Goal: Information Seeking & Learning: Learn about a topic

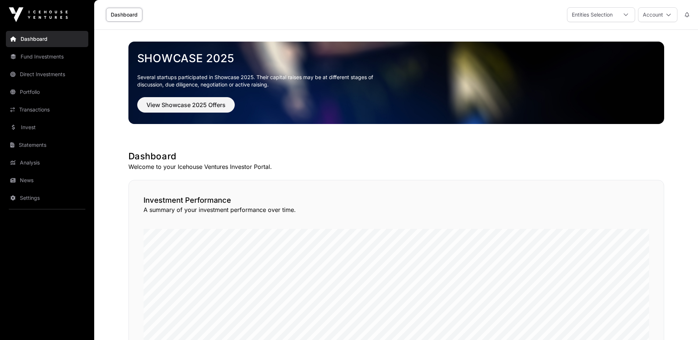
click at [32, 91] on link "Portfolio" at bounding box center [47, 92] width 82 height 16
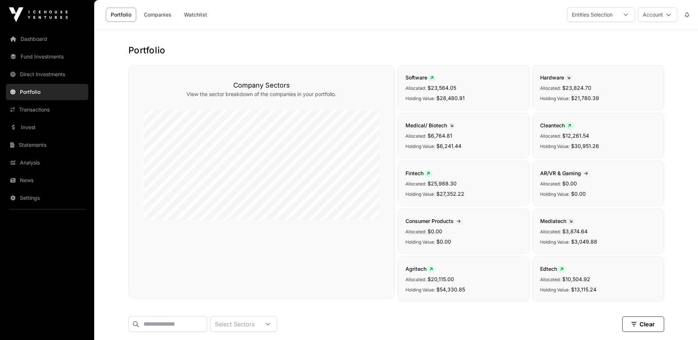
drag, startPoint x: 154, startPoint y: 12, endPoint x: 160, endPoint y: 35, distance: 23.5
click at [154, 12] on link "Companies" at bounding box center [157, 15] width 37 height 14
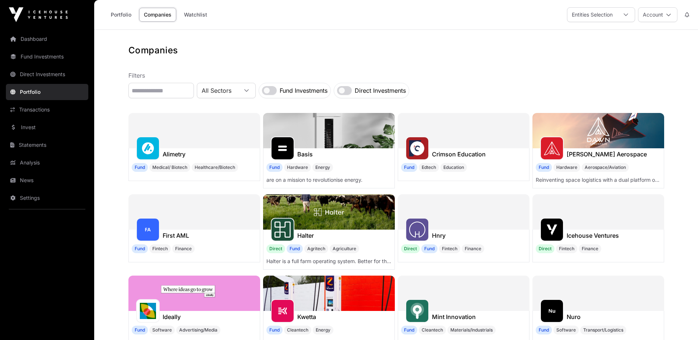
click at [462, 318] on h1 "Mint Innovation" at bounding box center [454, 317] width 44 height 9
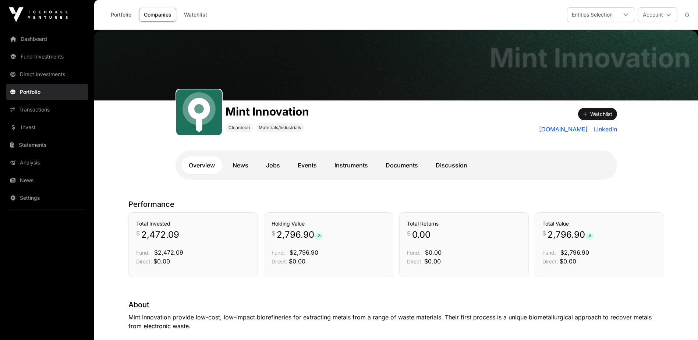
click at [353, 165] on link "Instruments" at bounding box center [351, 165] width 48 height 18
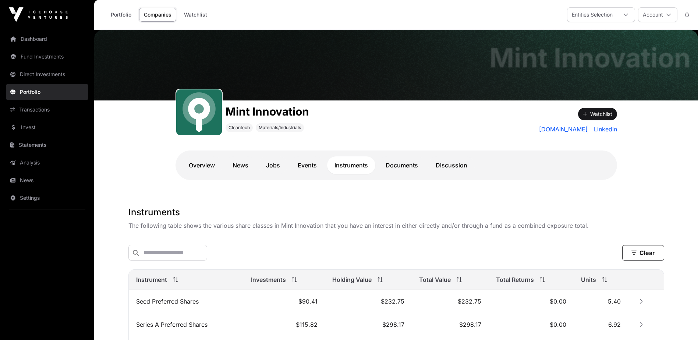
click at [411, 162] on link "Documents" at bounding box center [402, 165] width 47 height 18
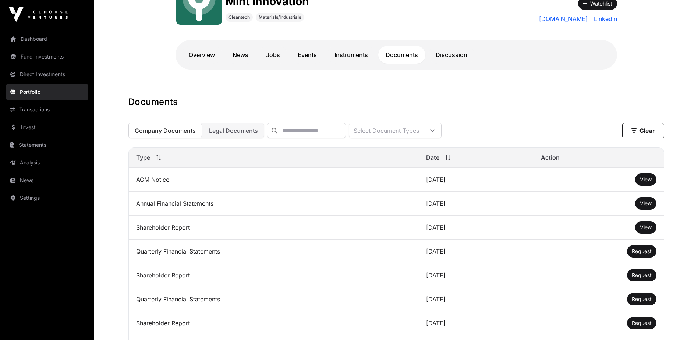
scroll to position [147, 0]
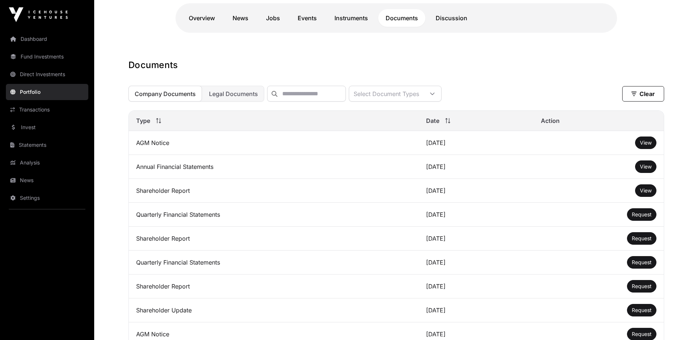
click at [640, 170] on span "View" at bounding box center [646, 166] width 12 height 6
click at [353, 17] on link "Instruments" at bounding box center [351, 18] width 48 height 18
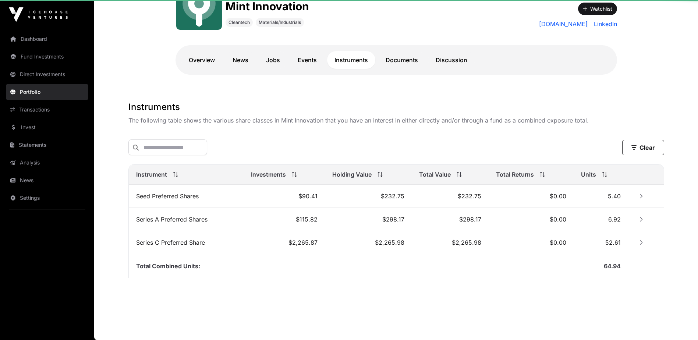
scroll to position [106, 0]
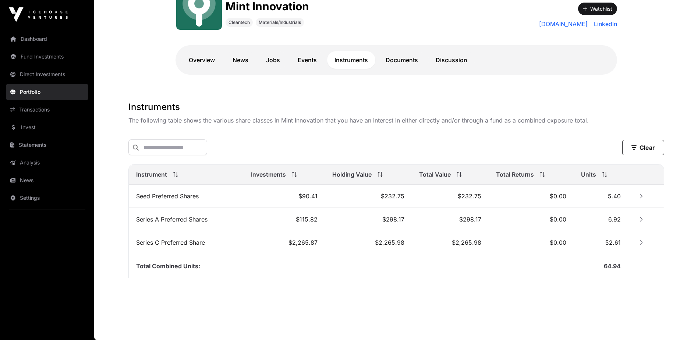
click at [38, 39] on link "Dashboard" at bounding box center [47, 39] width 82 height 16
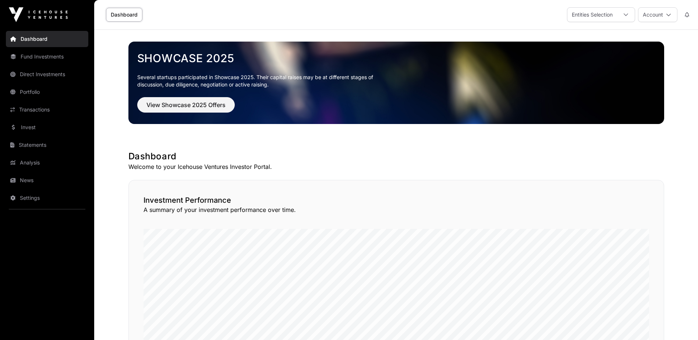
click at [657, 17] on button "Account" at bounding box center [657, 14] width 39 height 15
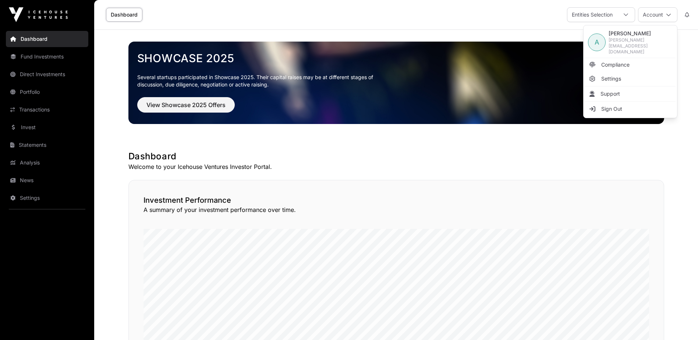
click at [621, 105] on span "Sign Out" at bounding box center [612, 108] width 21 height 7
